Goal: Task Accomplishment & Management: Manage account settings

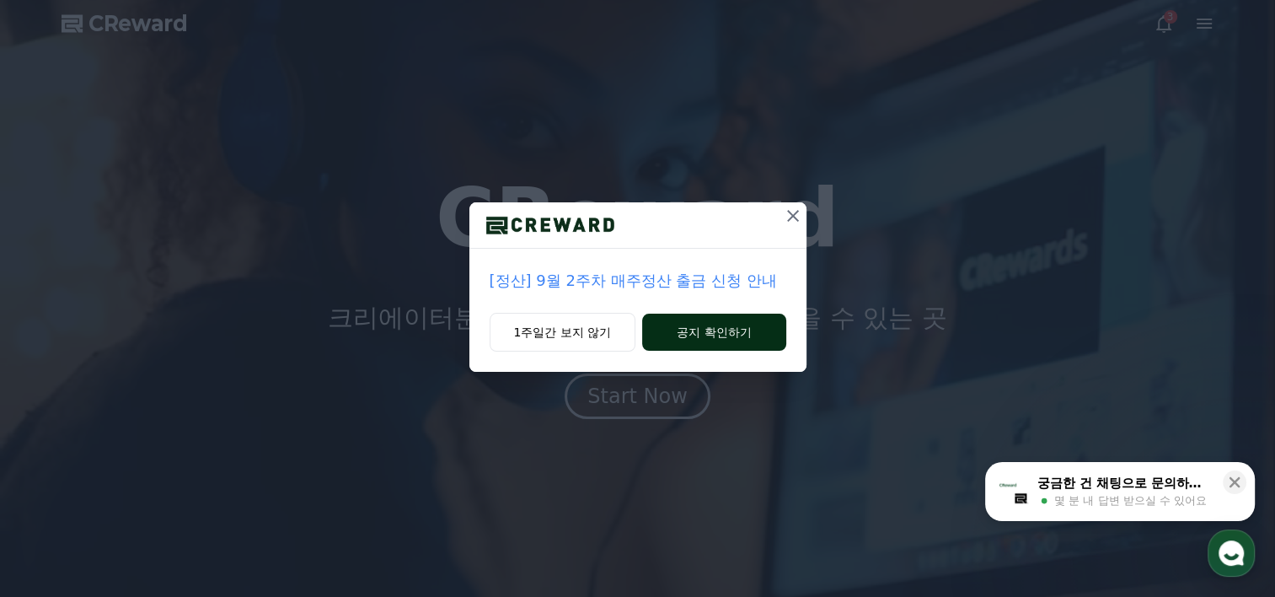
click at [738, 330] on button "공지 확인하기" at bounding box center [713, 331] width 143 height 37
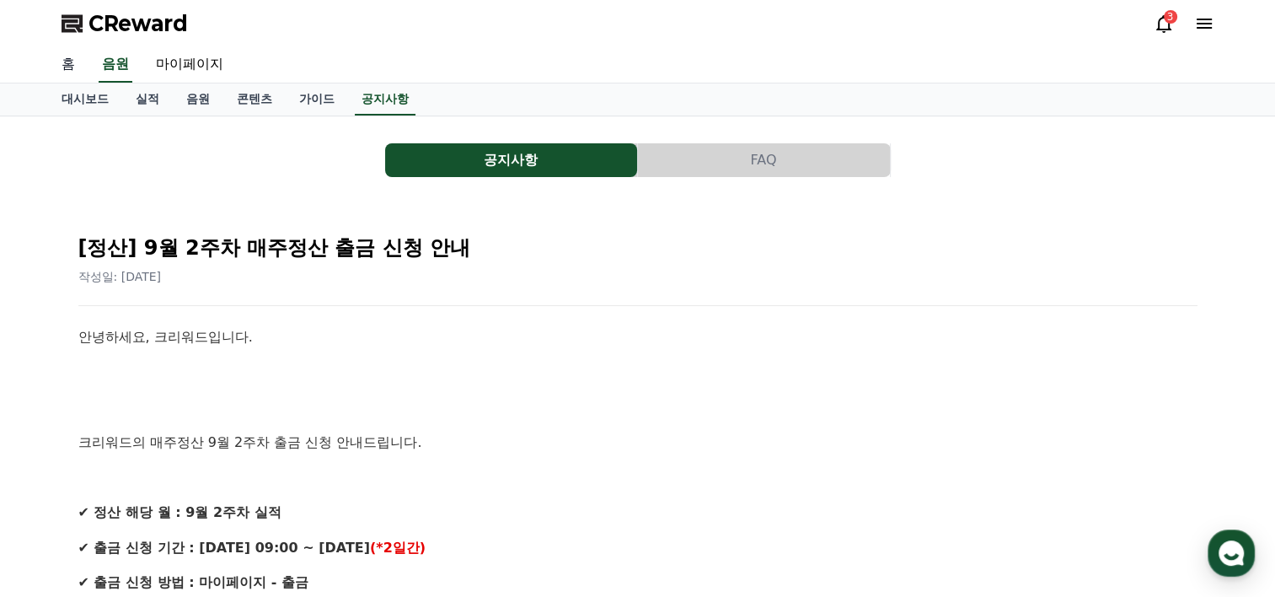
click at [74, 64] on link "홈" at bounding box center [68, 64] width 40 height 35
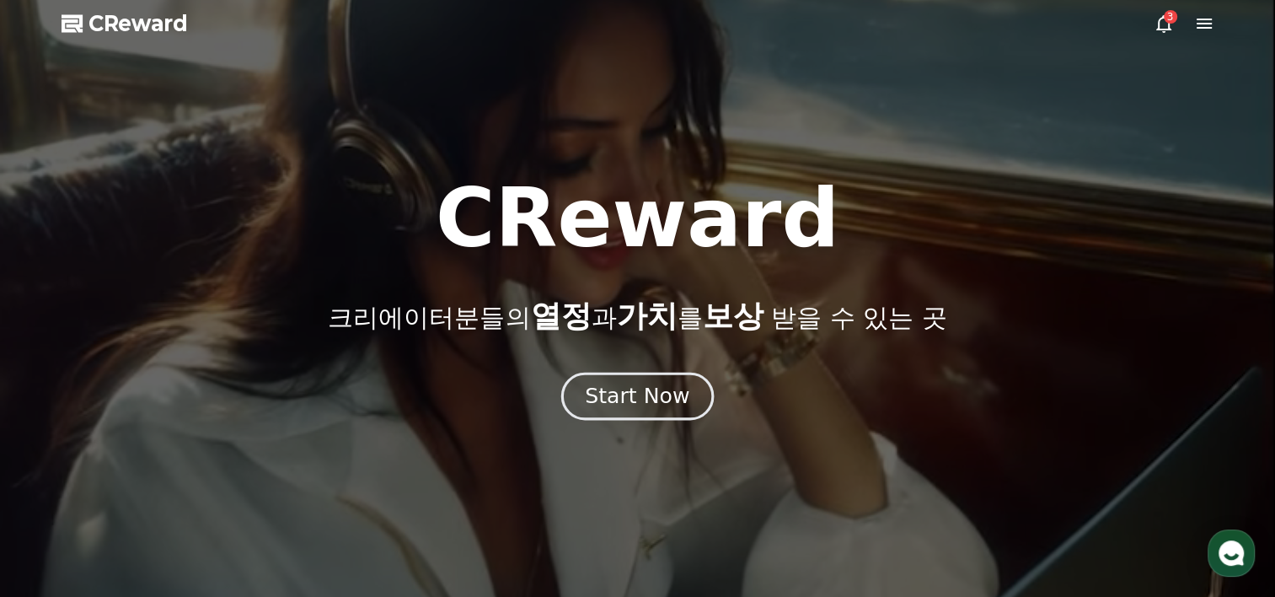
click at [659, 398] on div "Start Now" at bounding box center [637, 396] width 104 height 29
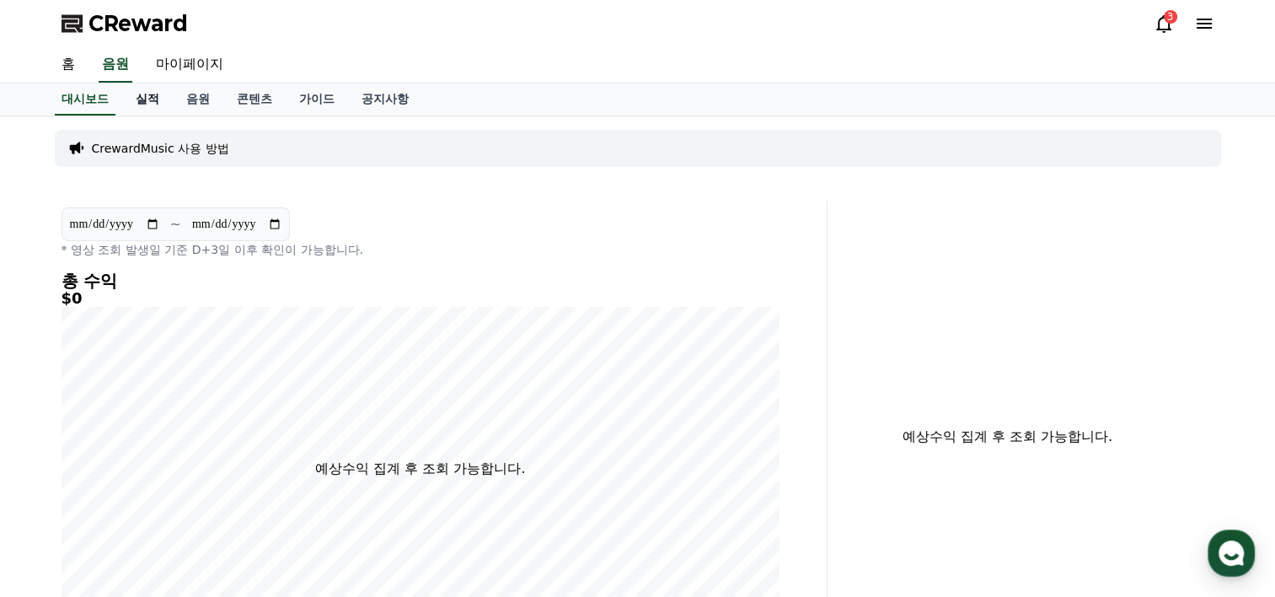
click at [155, 97] on link "실적" at bounding box center [147, 99] width 51 height 32
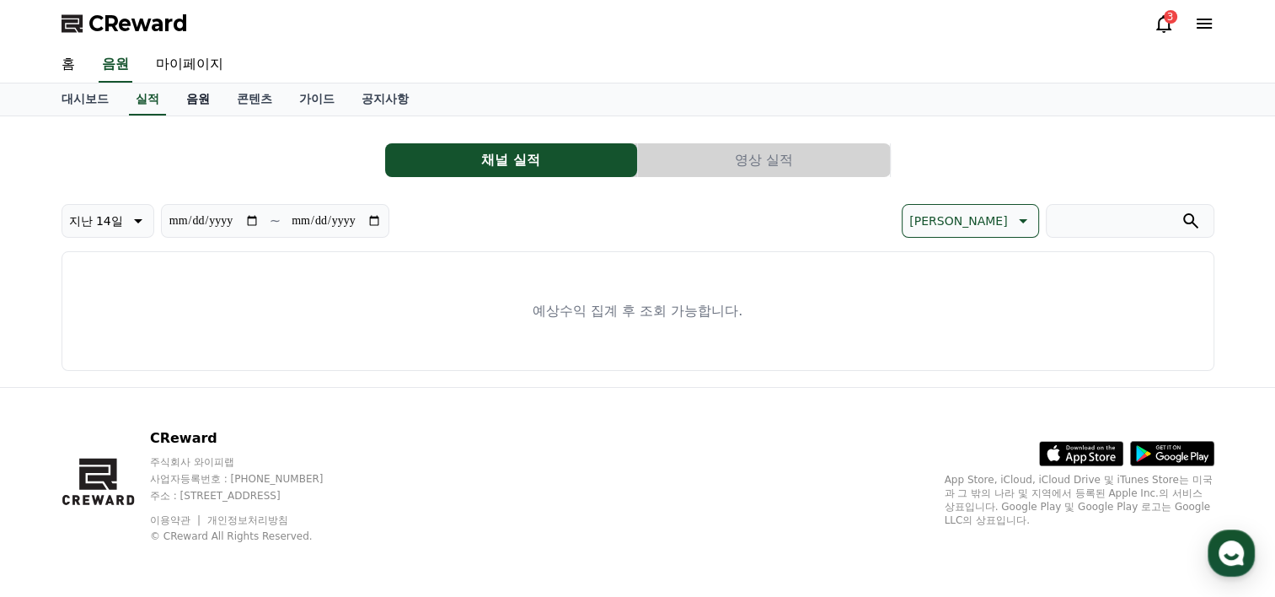
click at [195, 96] on link "음원" at bounding box center [198, 99] width 51 height 32
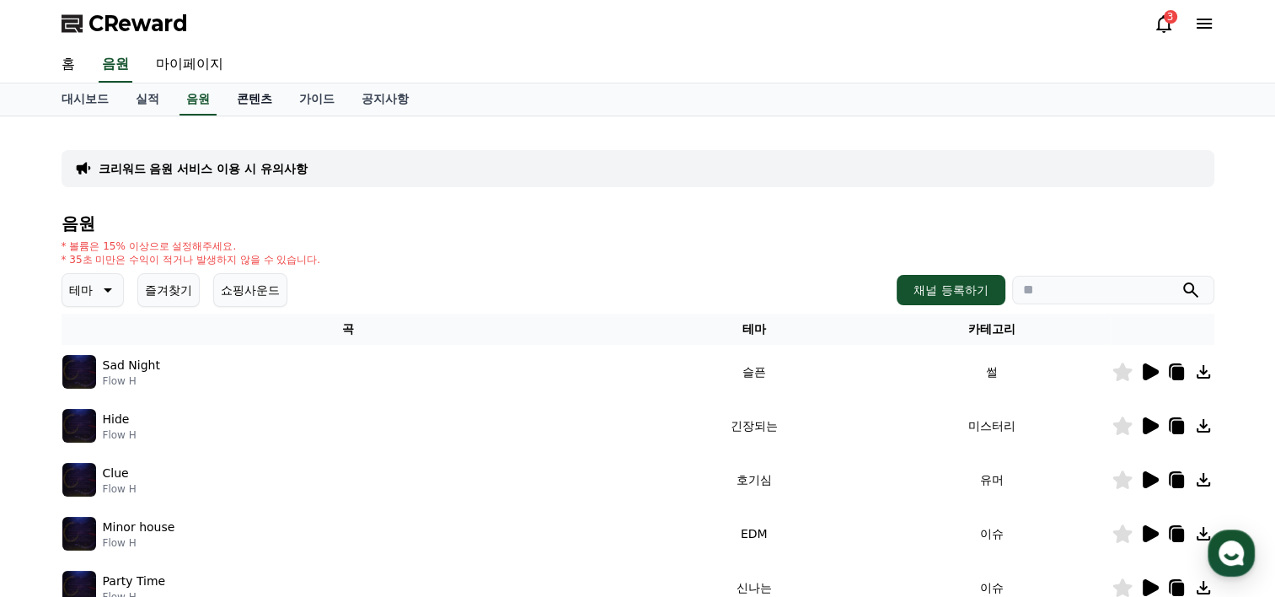
click at [236, 87] on link "콘텐츠" at bounding box center [254, 99] width 62 height 32
click at [244, 92] on link "콘텐츠" at bounding box center [254, 99] width 49 height 32
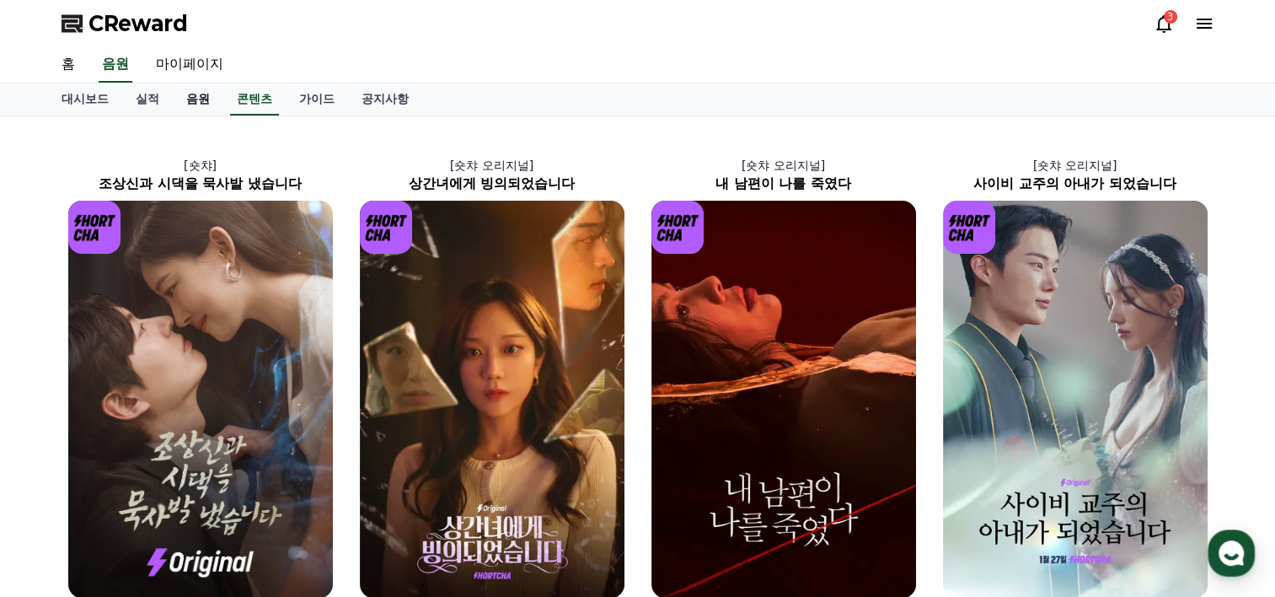
click at [201, 95] on link "음원" at bounding box center [198, 99] width 51 height 32
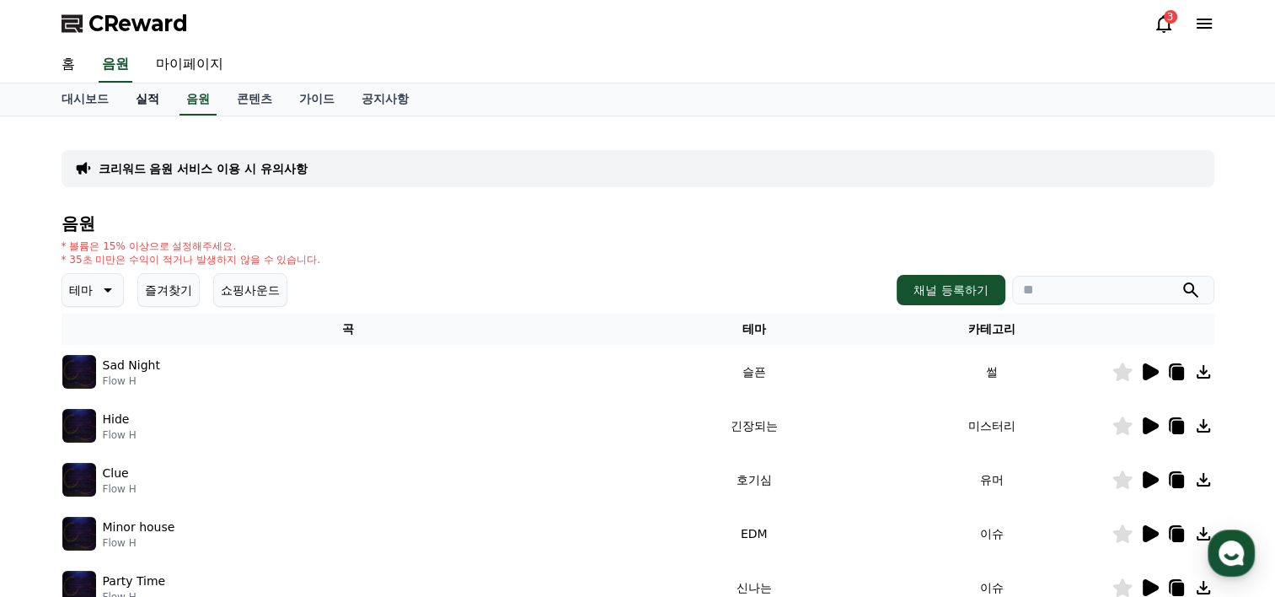
click at [148, 104] on link "실적" at bounding box center [147, 99] width 51 height 32
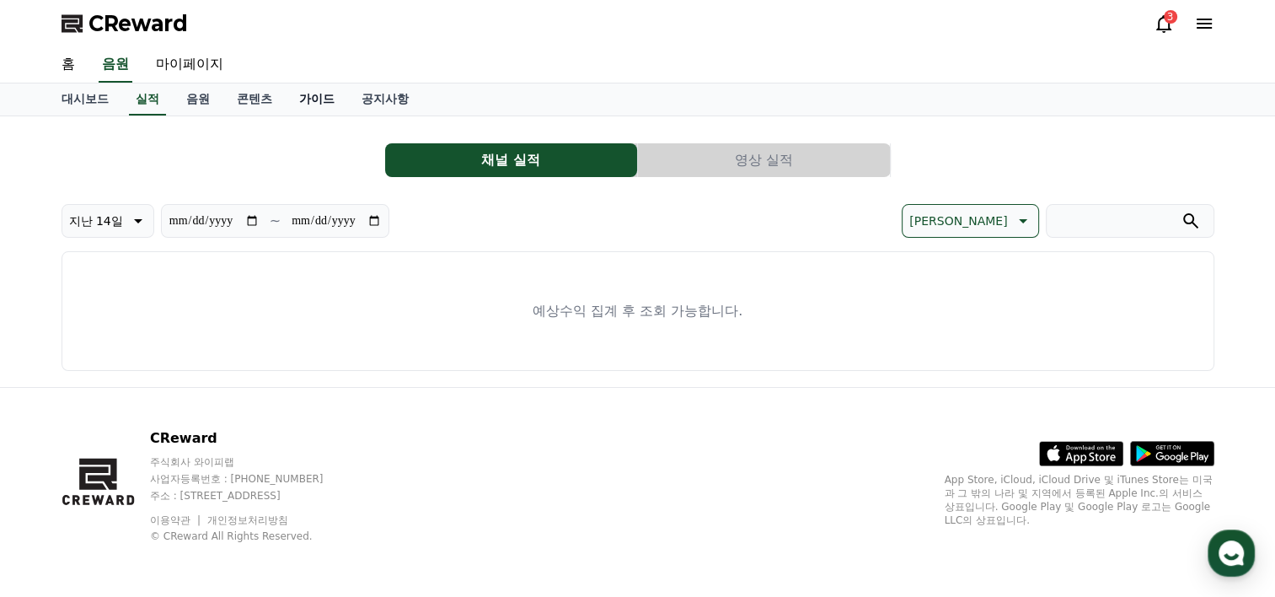
click at [295, 101] on link "가이드" at bounding box center [317, 99] width 62 height 32
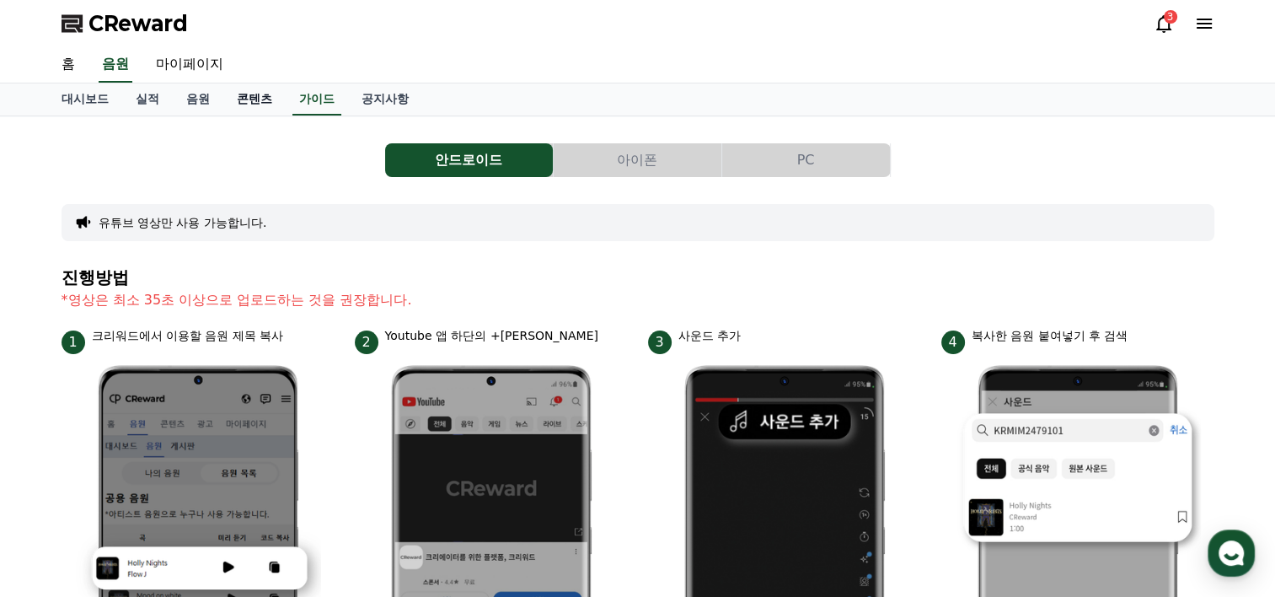
click at [245, 101] on link "콘텐츠" at bounding box center [254, 99] width 62 height 32
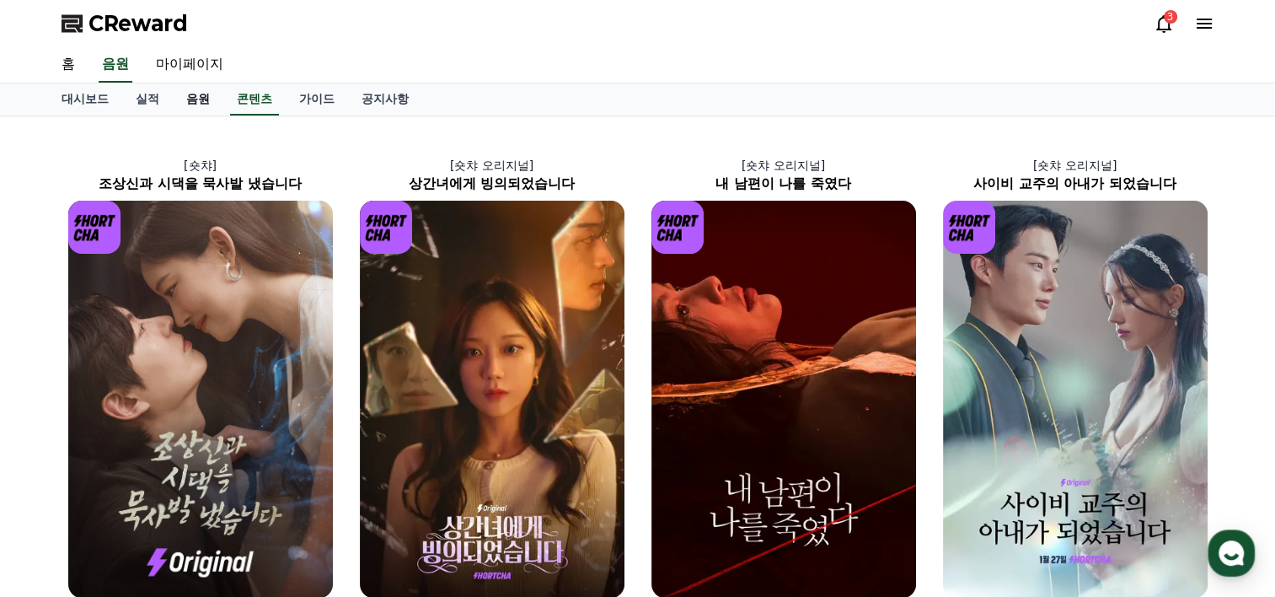
click at [201, 99] on link "음원" at bounding box center [198, 99] width 51 height 32
click at [158, 95] on link "실적" at bounding box center [147, 99] width 51 height 32
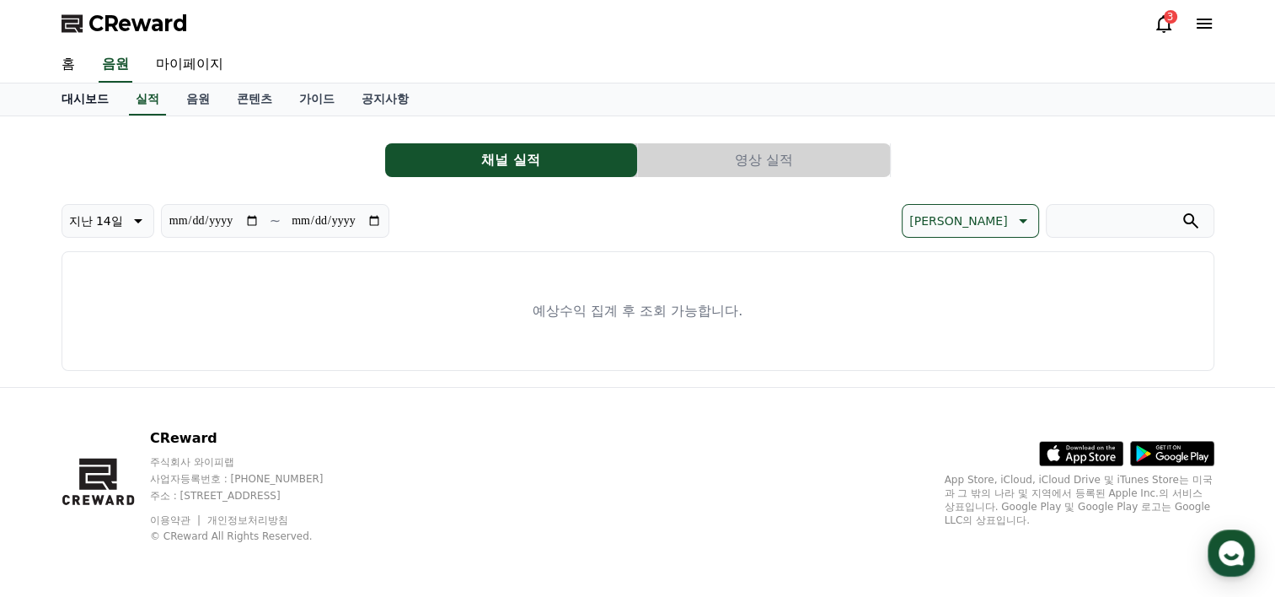
click at [115, 99] on link "대시보드" at bounding box center [85, 99] width 74 height 32
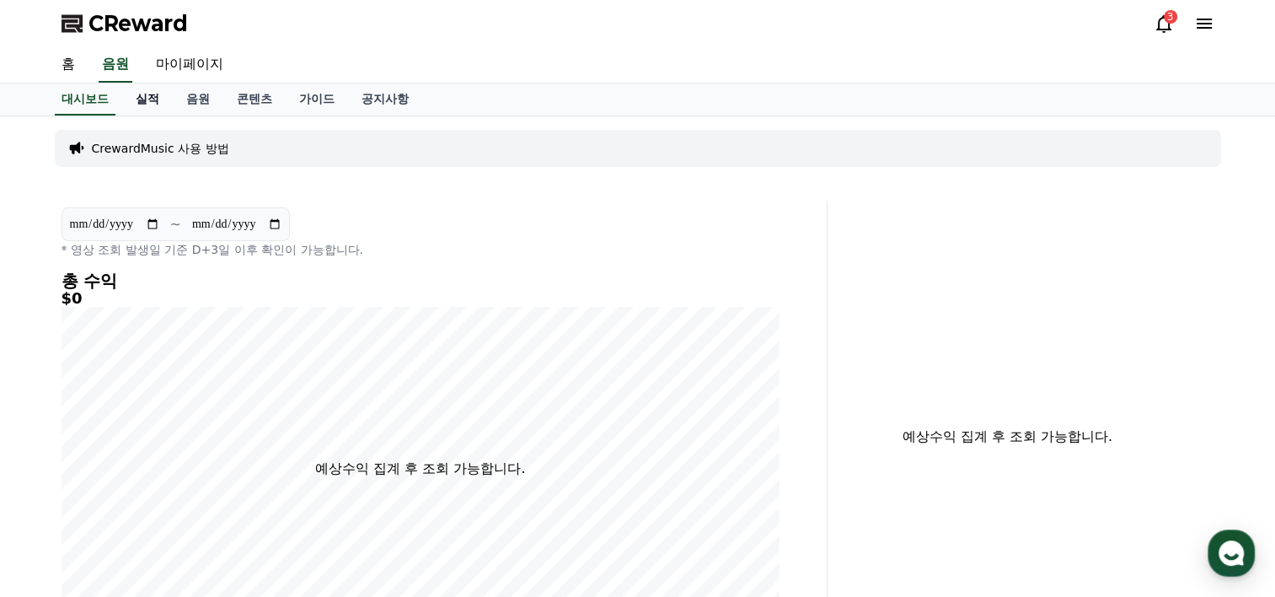
click at [145, 104] on link "실적" at bounding box center [147, 99] width 51 height 32
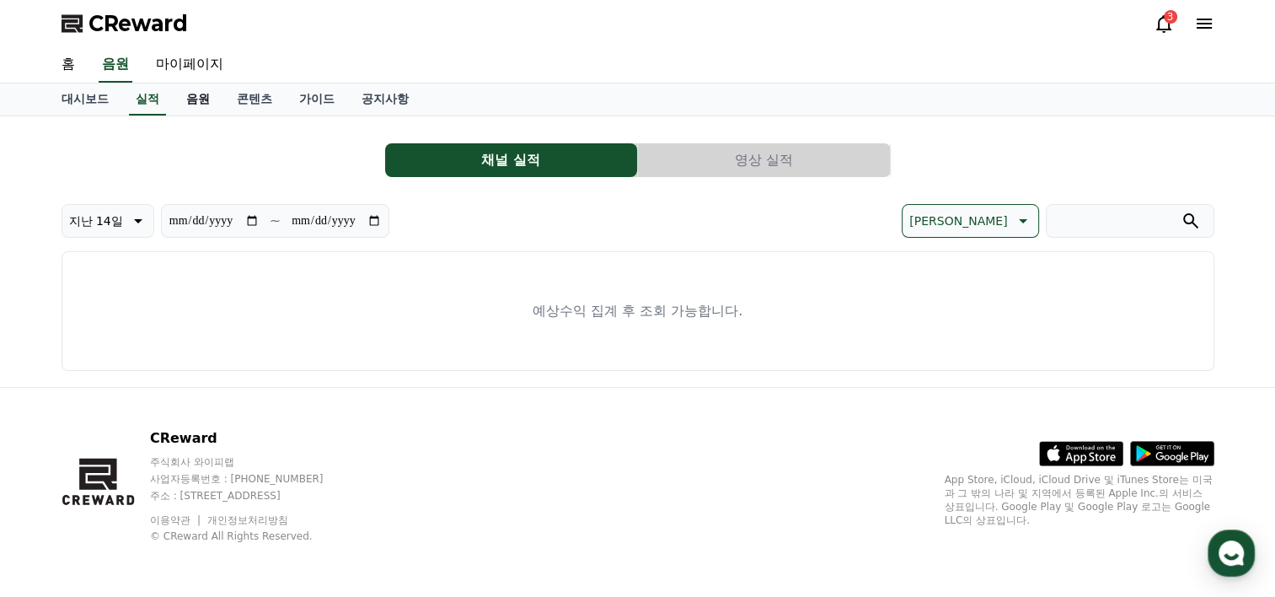
click at [198, 104] on link "음원" at bounding box center [198, 99] width 51 height 32
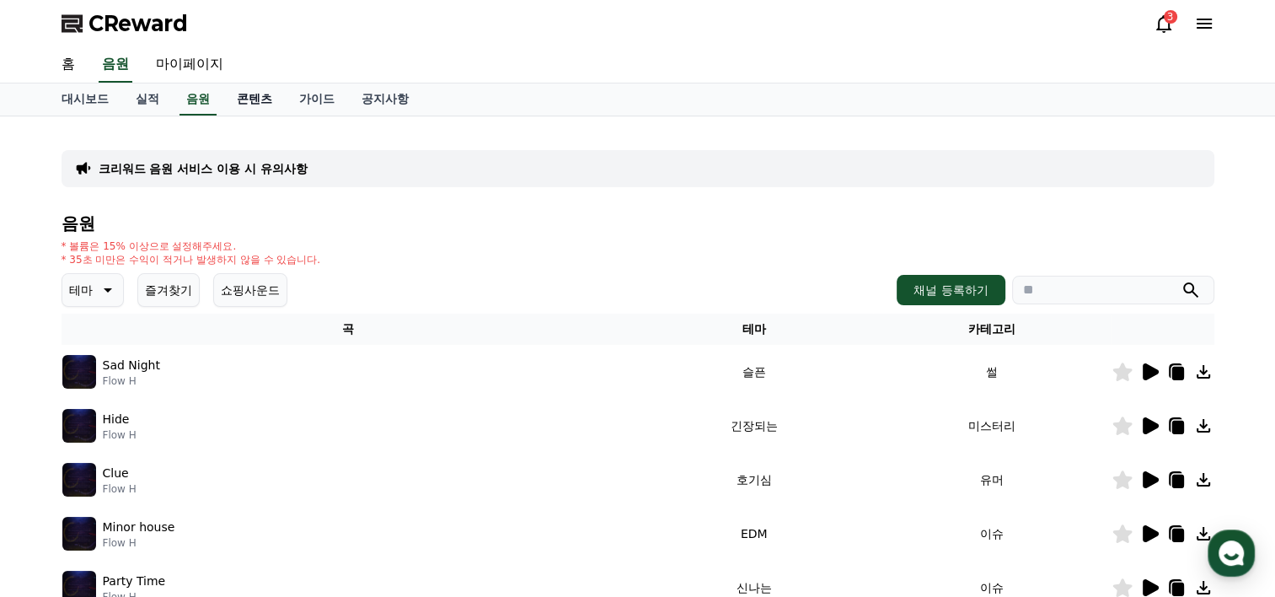
click at [269, 100] on link "콘텐츠" at bounding box center [254, 99] width 62 height 32
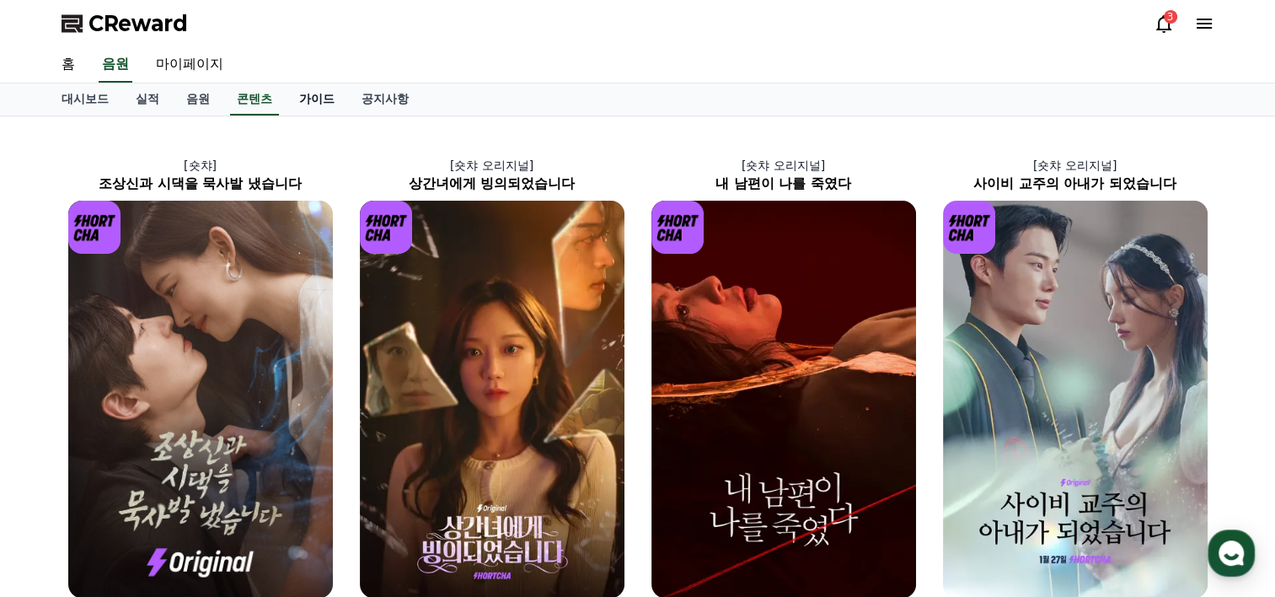
click at [307, 98] on link "가이드" at bounding box center [317, 99] width 62 height 32
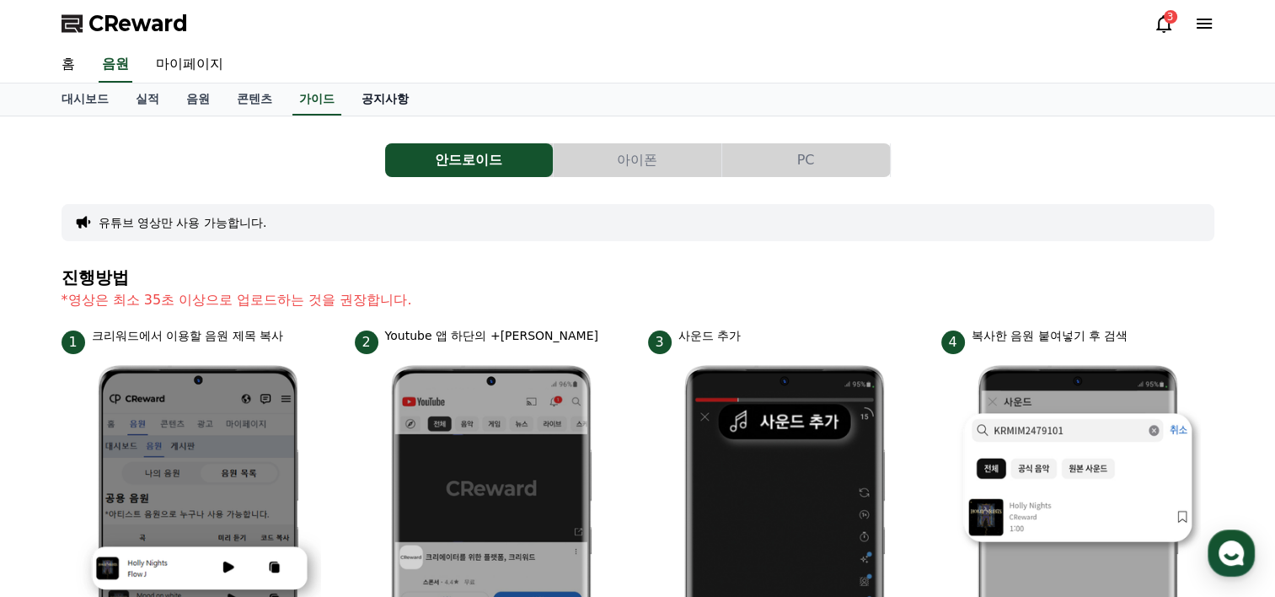
click at [401, 95] on link "공지사항" at bounding box center [385, 99] width 74 height 32
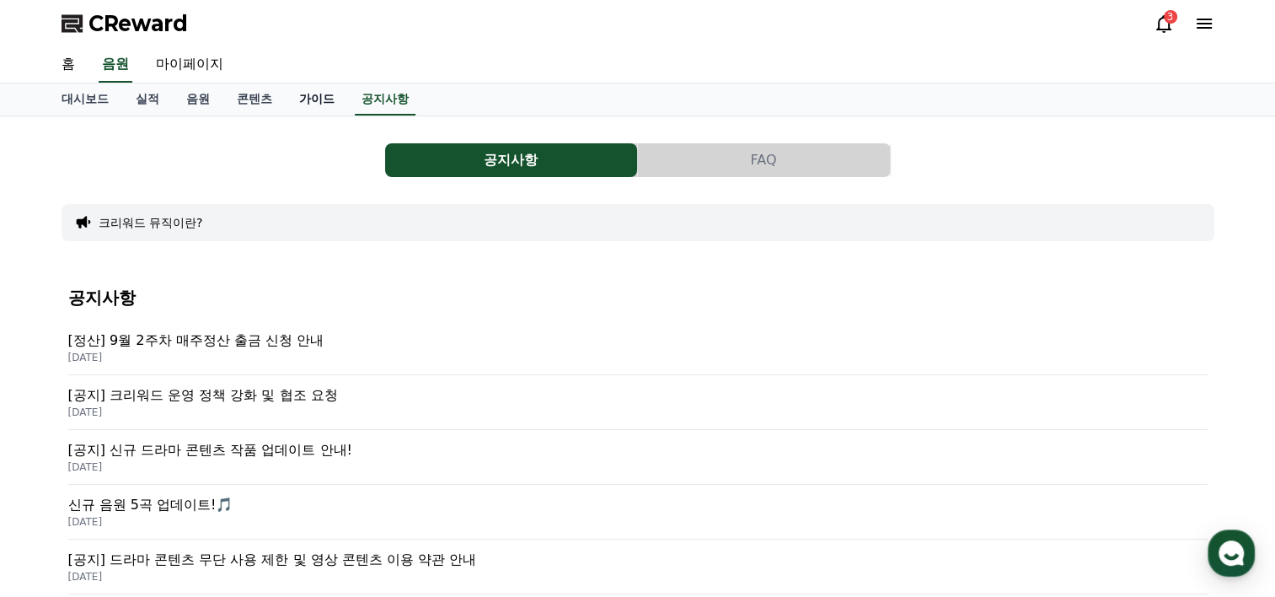
click at [321, 96] on link "가이드" at bounding box center [317, 99] width 62 height 32
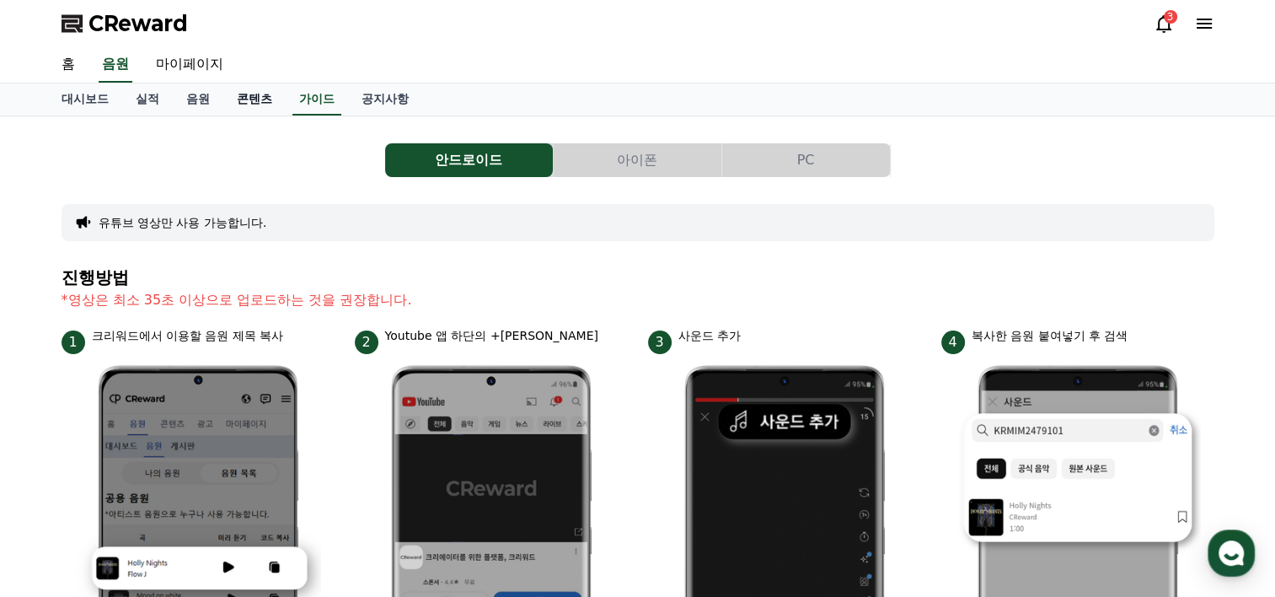
click at [246, 96] on link "콘텐츠" at bounding box center [254, 99] width 62 height 32
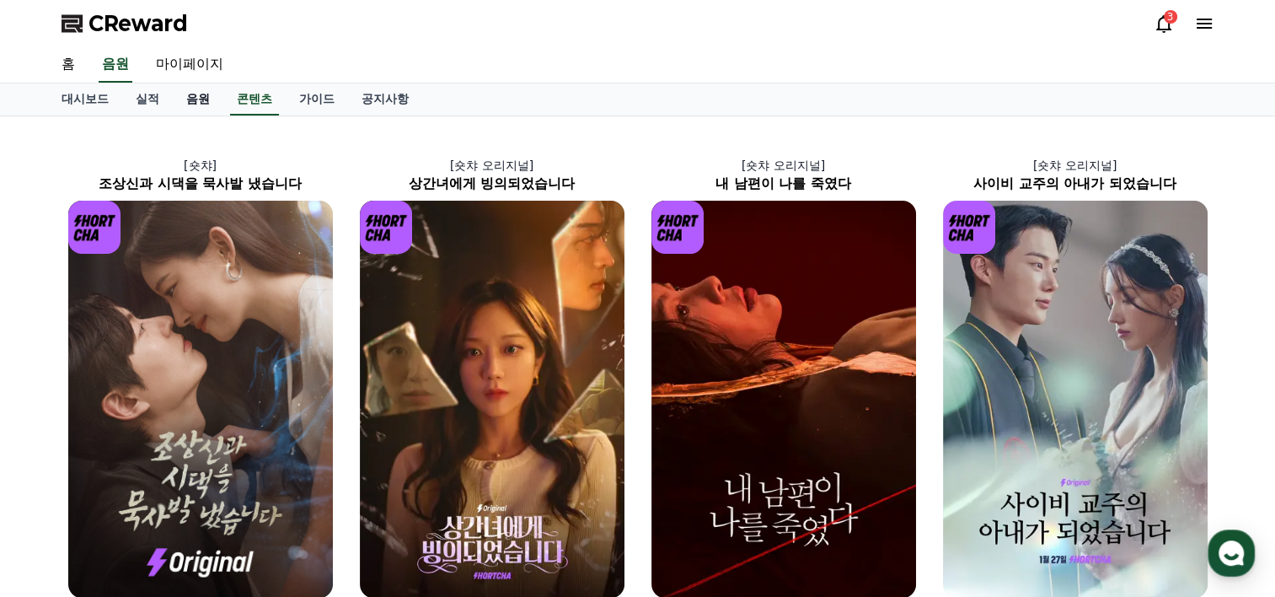
click at [189, 99] on link "음원" at bounding box center [198, 99] width 51 height 32
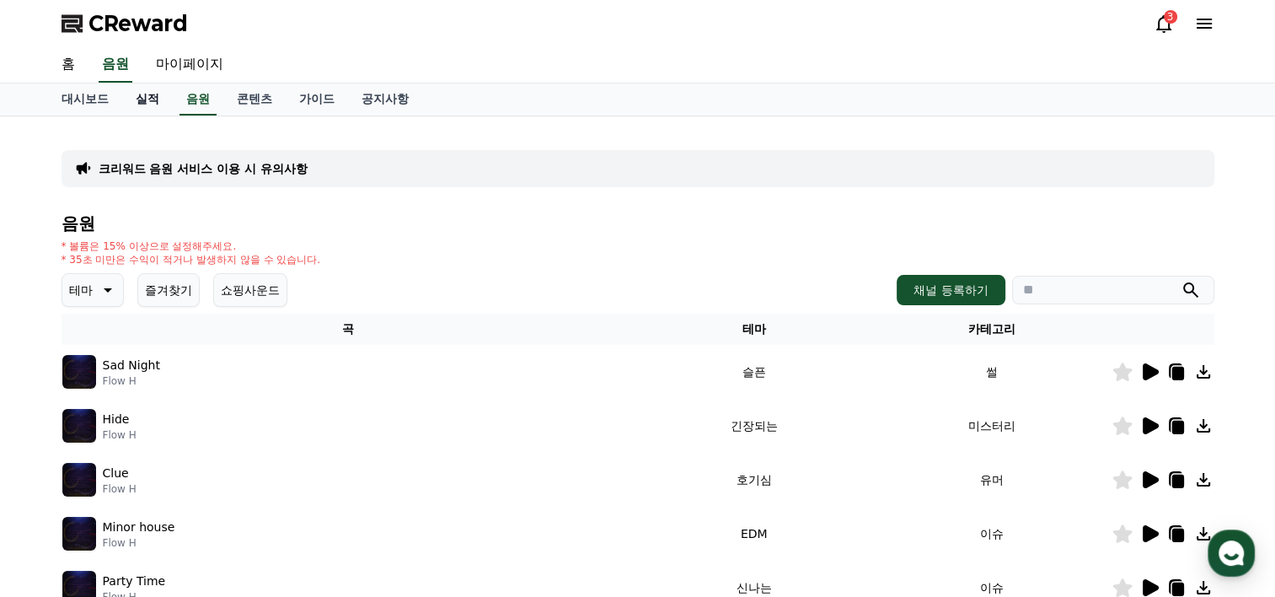
click at [137, 104] on link "실적" at bounding box center [147, 99] width 51 height 32
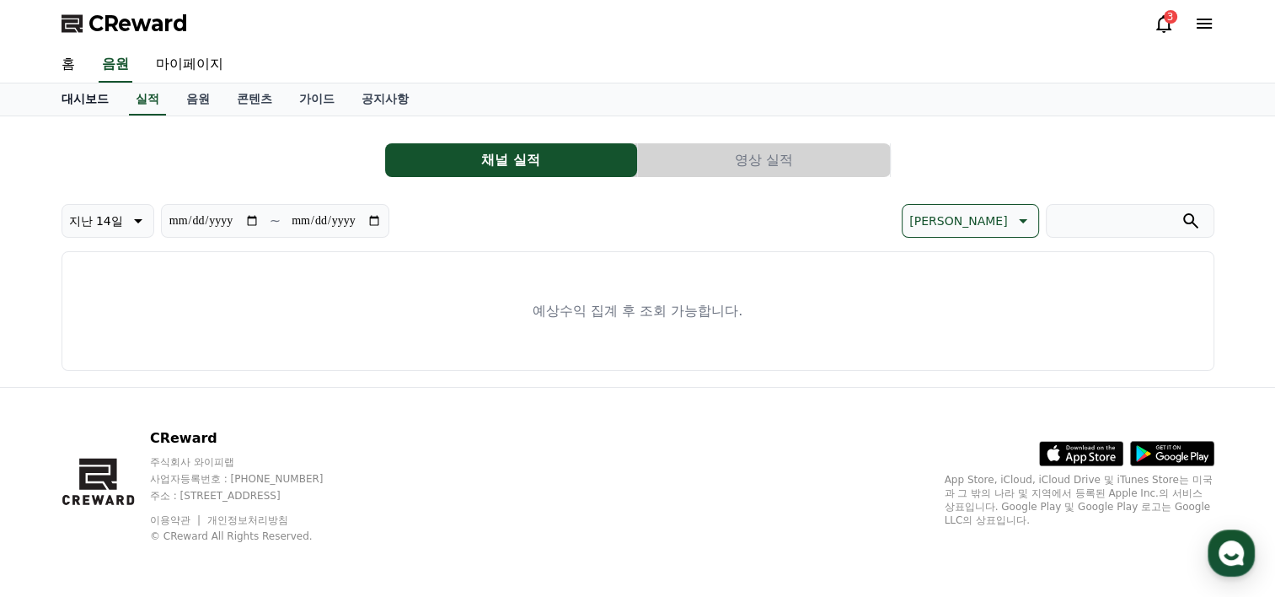
click at [99, 99] on link "대시보드" at bounding box center [85, 99] width 74 height 32
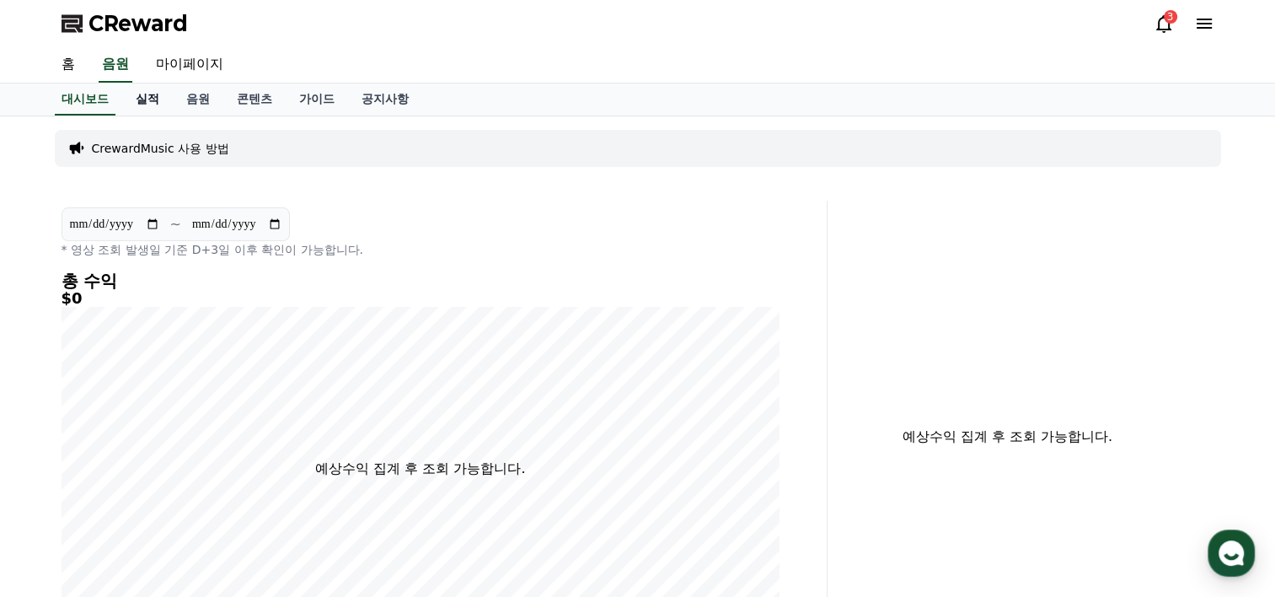
click at [147, 101] on link "실적" at bounding box center [147, 99] width 51 height 32
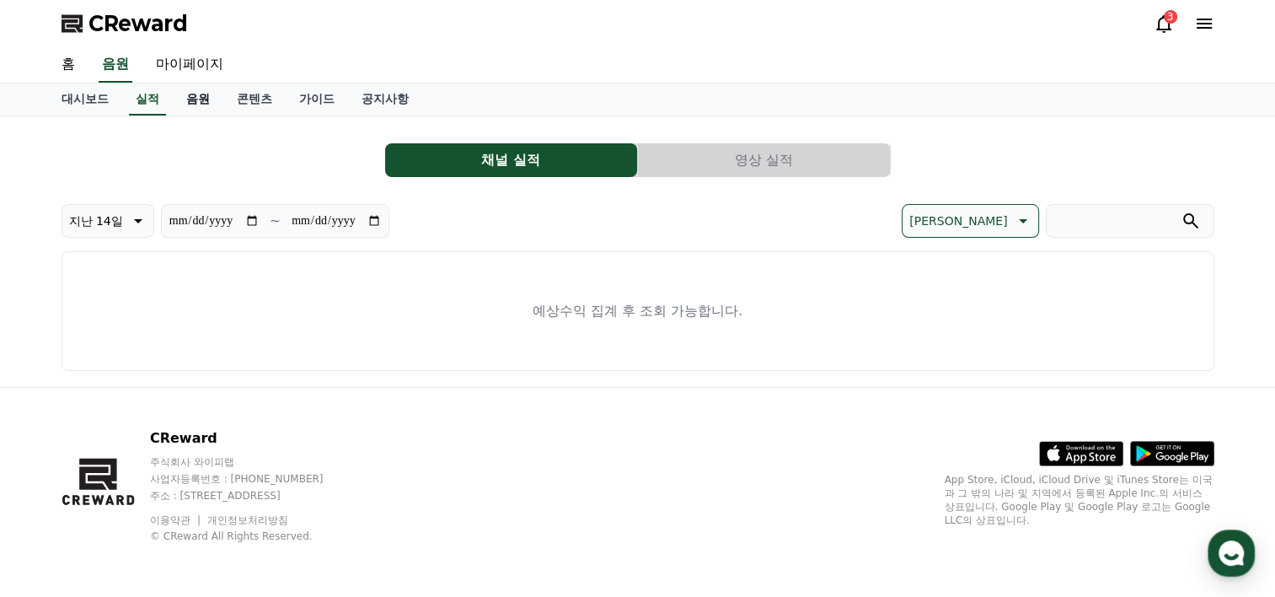
click at [206, 101] on link "음원" at bounding box center [198, 99] width 51 height 32
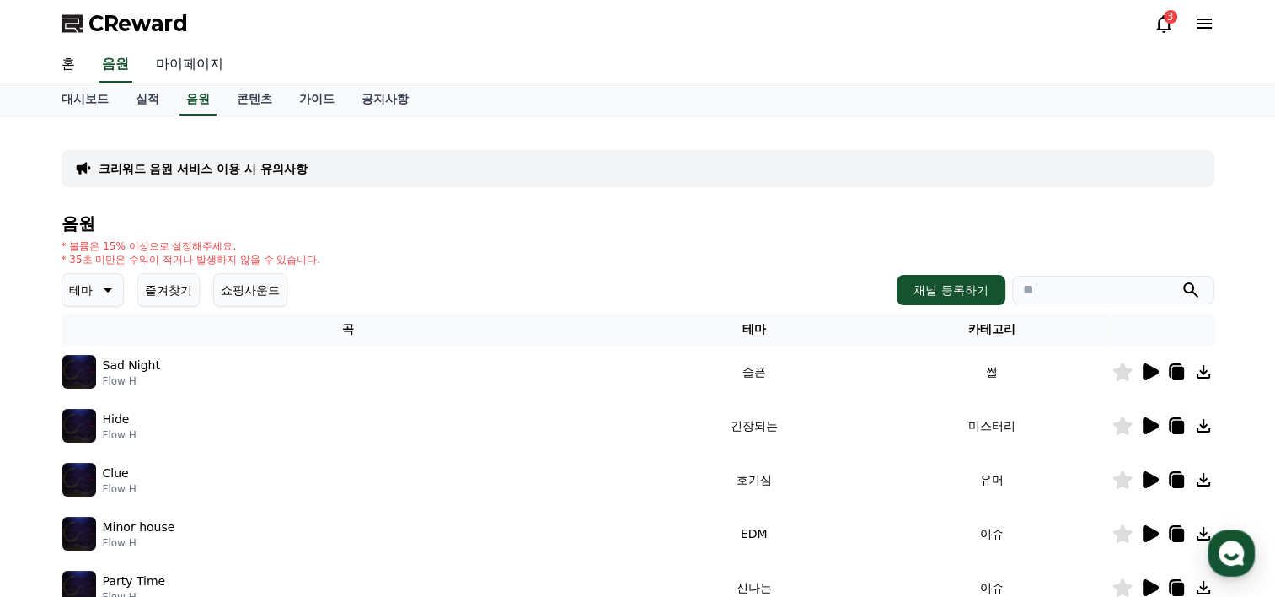
click at [185, 66] on link "마이페이지" at bounding box center [189, 64] width 94 height 35
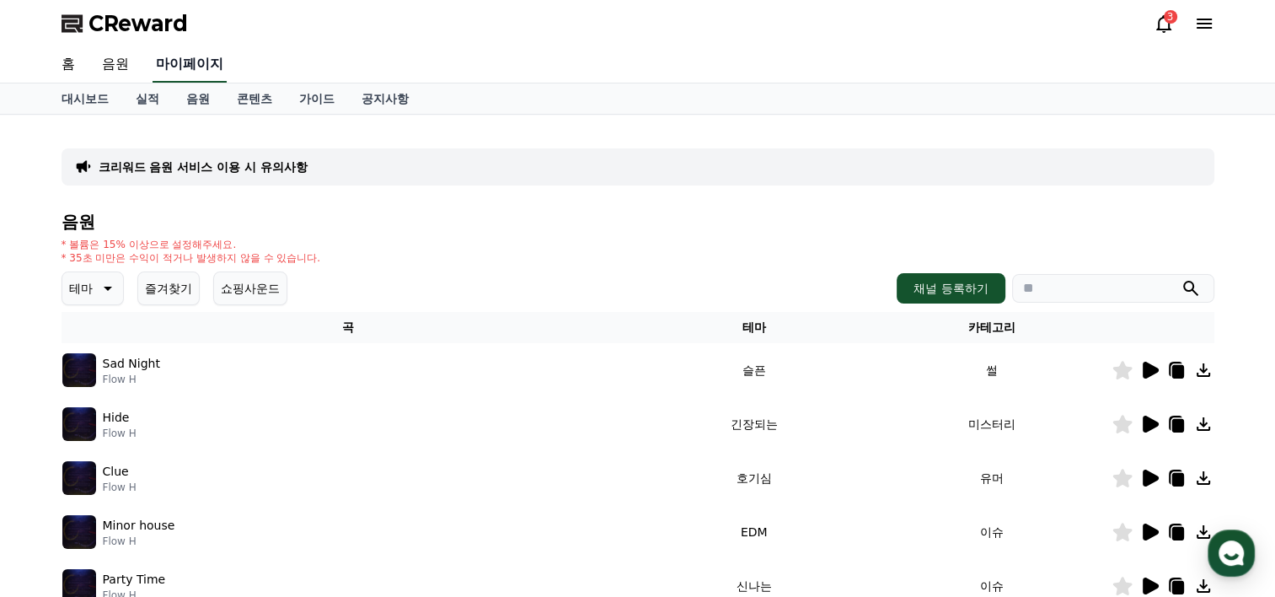
select select "**********"
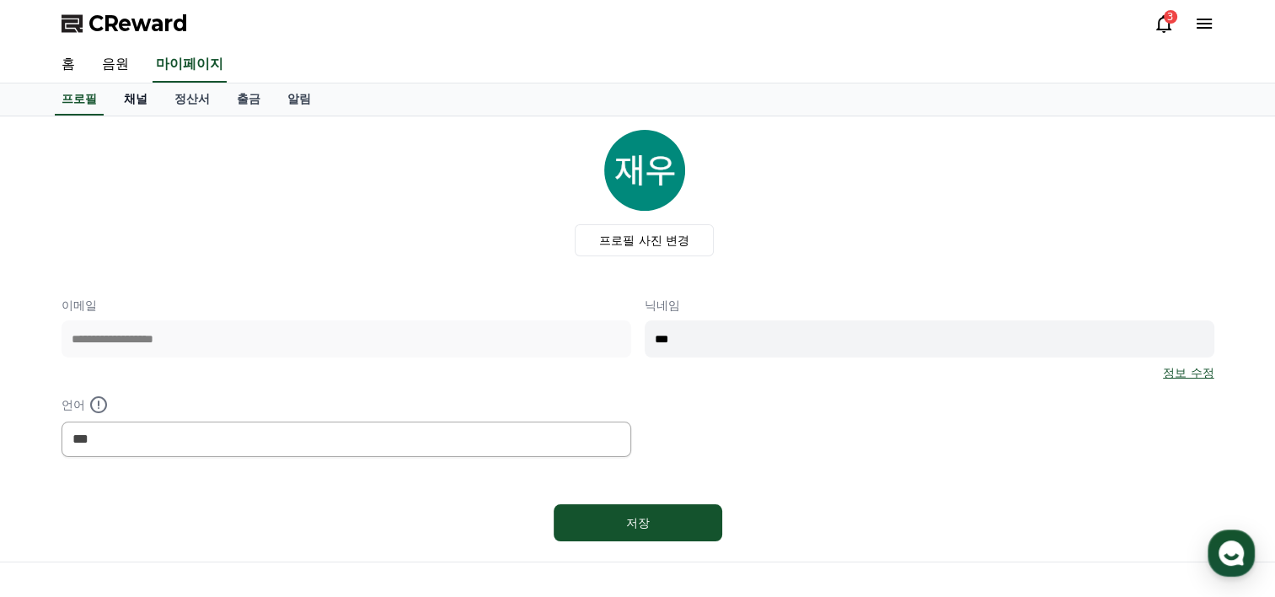
click at [133, 91] on link "채널" at bounding box center [135, 99] width 51 height 32
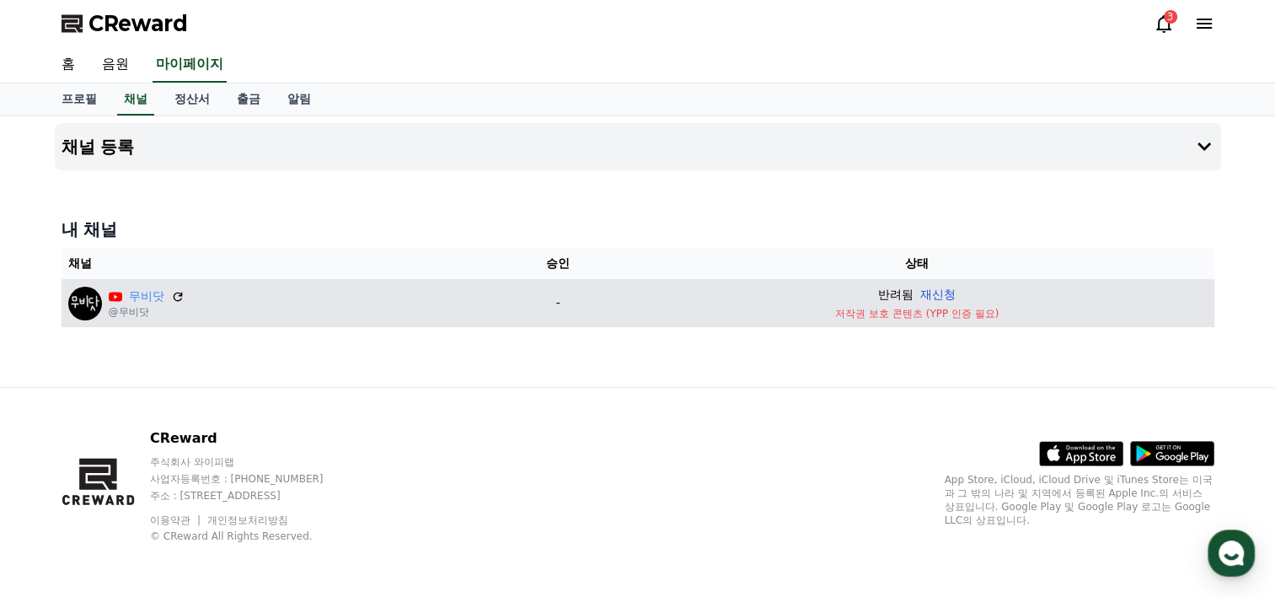
click at [949, 290] on button "재신청" at bounding box center [937, 295] width 35 height 18
click at [1213, 18] on div "CReward 3" at bounding box center [638, 23] width 1180 height 47
click at [1210, 21] on icon at bounding box center [1204, 23] width 20 height 20
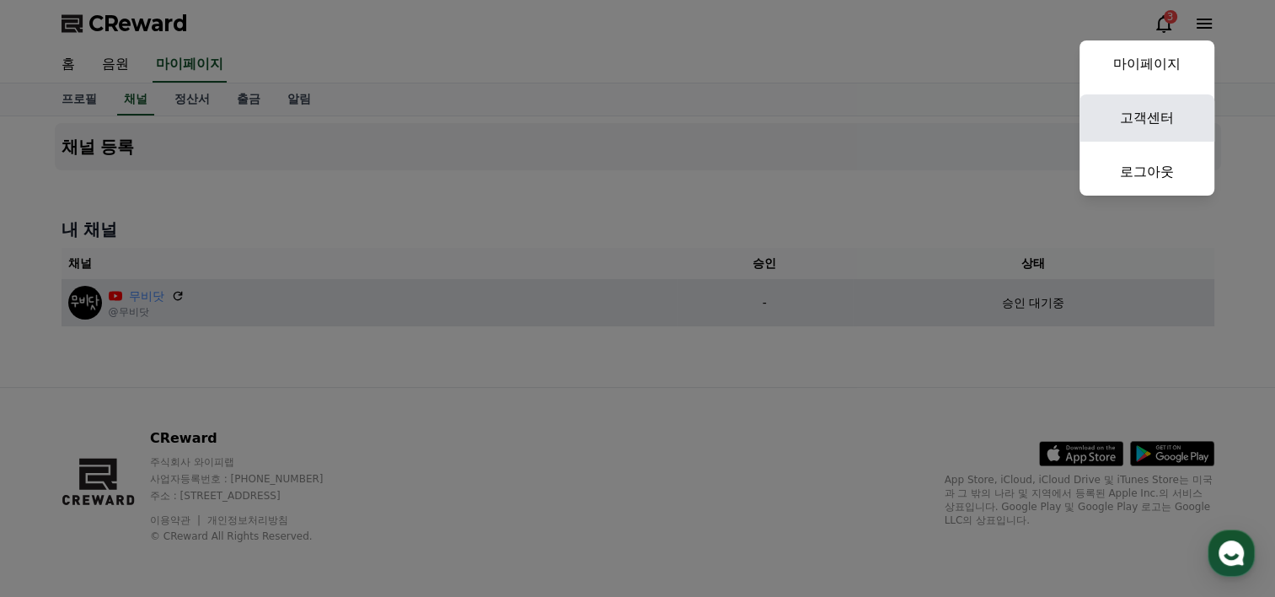
click at [1160, 115] on link "고객센터" at bounding box center [1146, 117] width 135 height 47
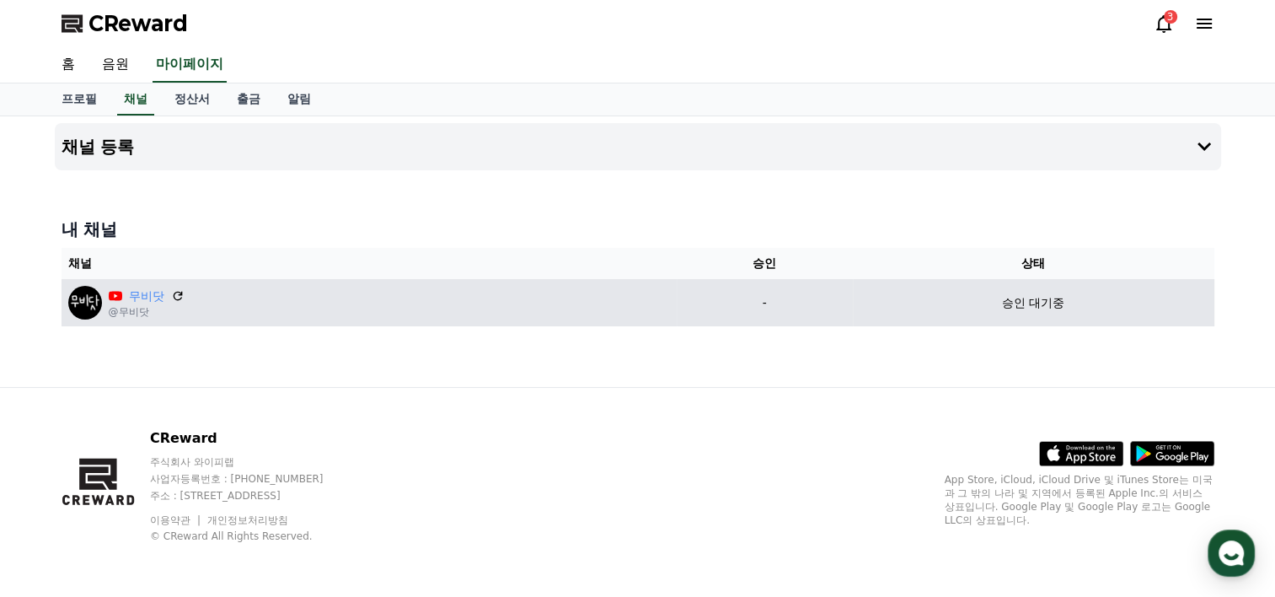
click at [408, 393] on div "CReward 주식회사 와이피랩 사업자등록번호 : 655-81-03655 주소 : 경기도 김포시 양촌읍 양곡로 495, 3층 305-비이16호…" at bounding box center [638, 492] width 1180 height 209
